Goal: Transaction & Acquisition: Purchase product/service

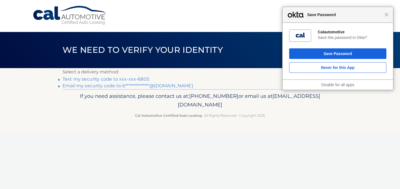
click at [137, 80] on link "Text my security code to xxx-xxx-6805" at bounding box center [105, 78] width 87 height 5
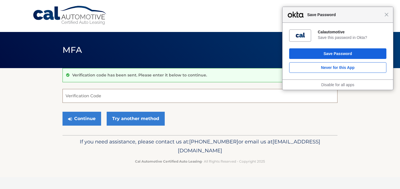
click at [120, 97] on input "Verification Code" at bounding box center [199, 96] width 275 height 14
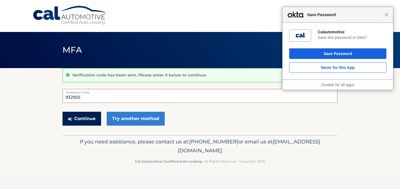
type input "932925"
click at [92, 122] on button "Continue" at bounding box center [81, 119] width 39 height 14
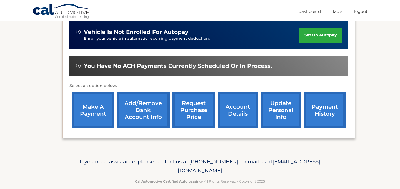
scroll to position [92, 0]
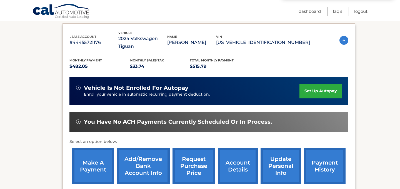
click at [102, 151] on link "make a payment" at bounding box center [93, 166] width 42 height 36
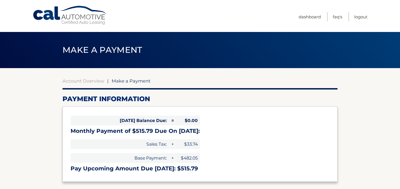
select select "ZDM0NGMxN2MtNDUzMy00NTVhLTkxMGMtZmJmMTRkODhhNmRi"
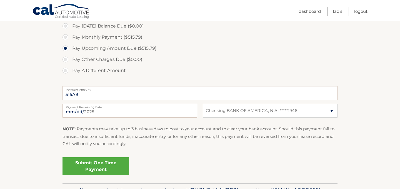
scroll to position [191, 0]
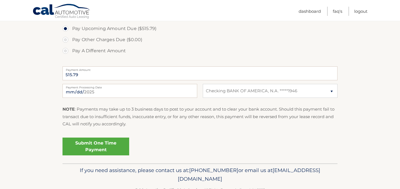
click at [98, 141] on link "Submit One Time Payment" at bounding box center [95, 146] width 67 height 18
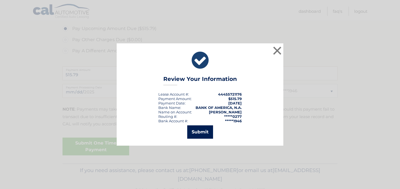
click at [197, 130] on button "Submit" at bounding box center [200, 131] width 26 height 13
